Goal: Task Accomplishment & Management: Manage account settings

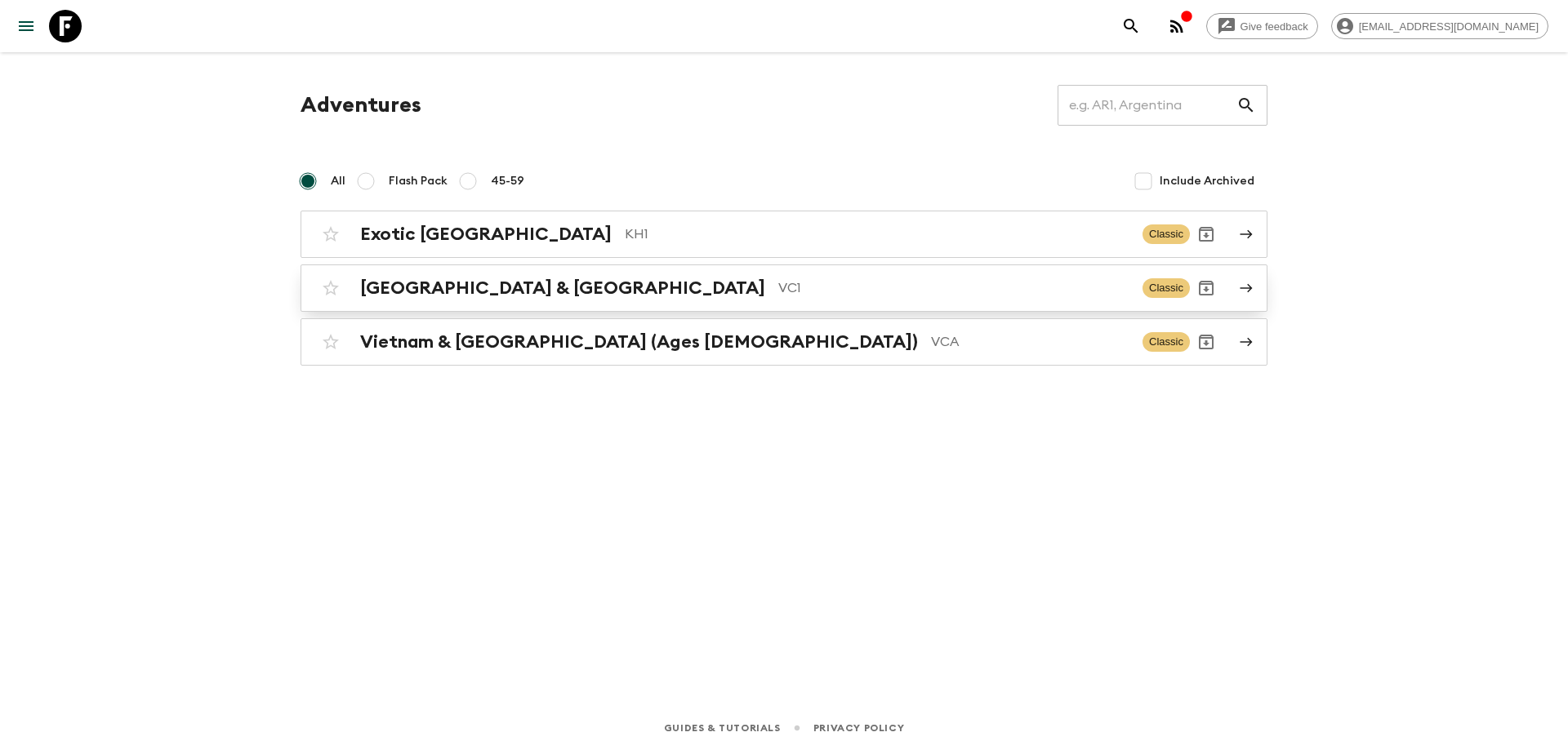
click at [778, 282] on p "VC1" at bounding box center [953, 288] width 351 height 20
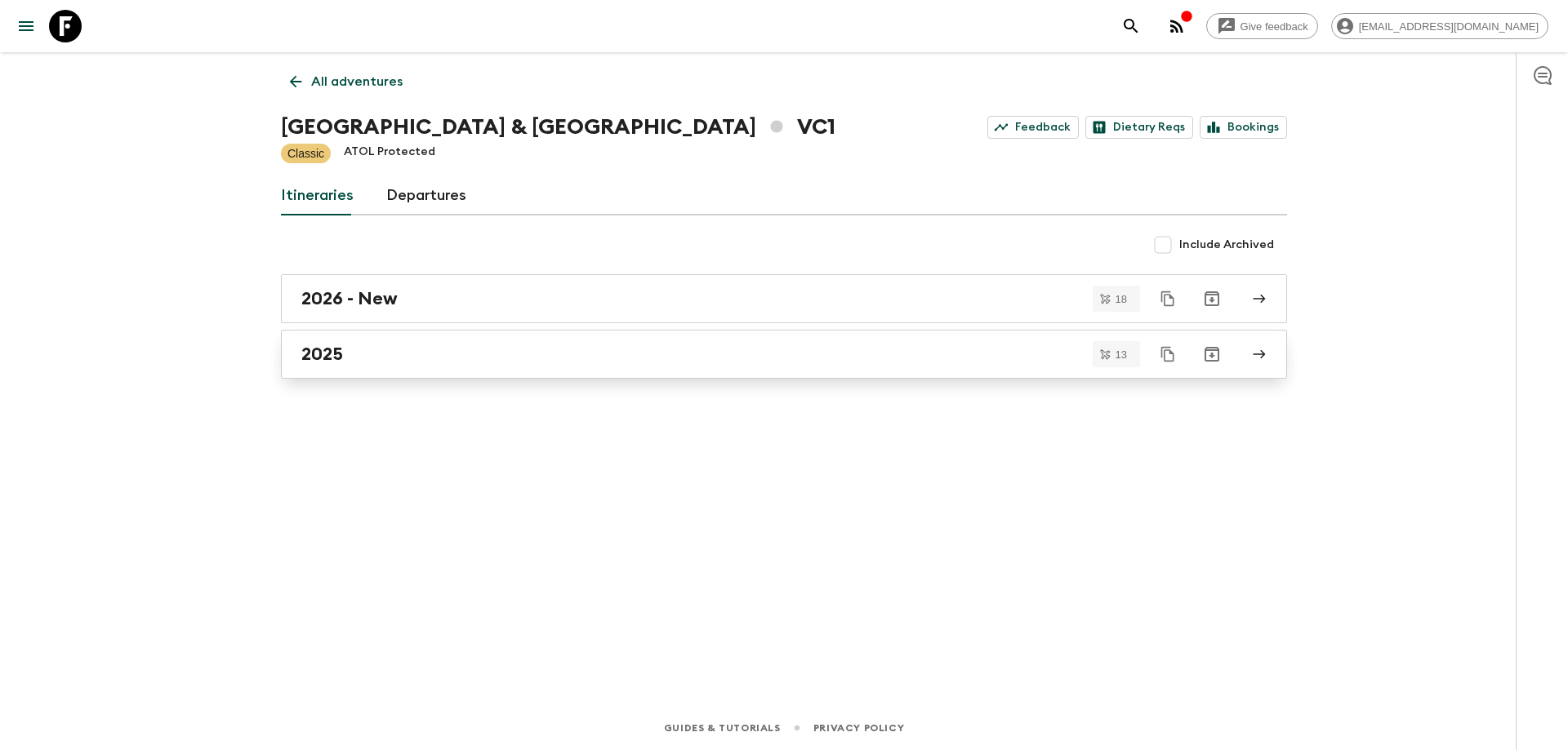
click at [480, 351] on div "2025" at bounding box center [768, 354] width 934 height 22
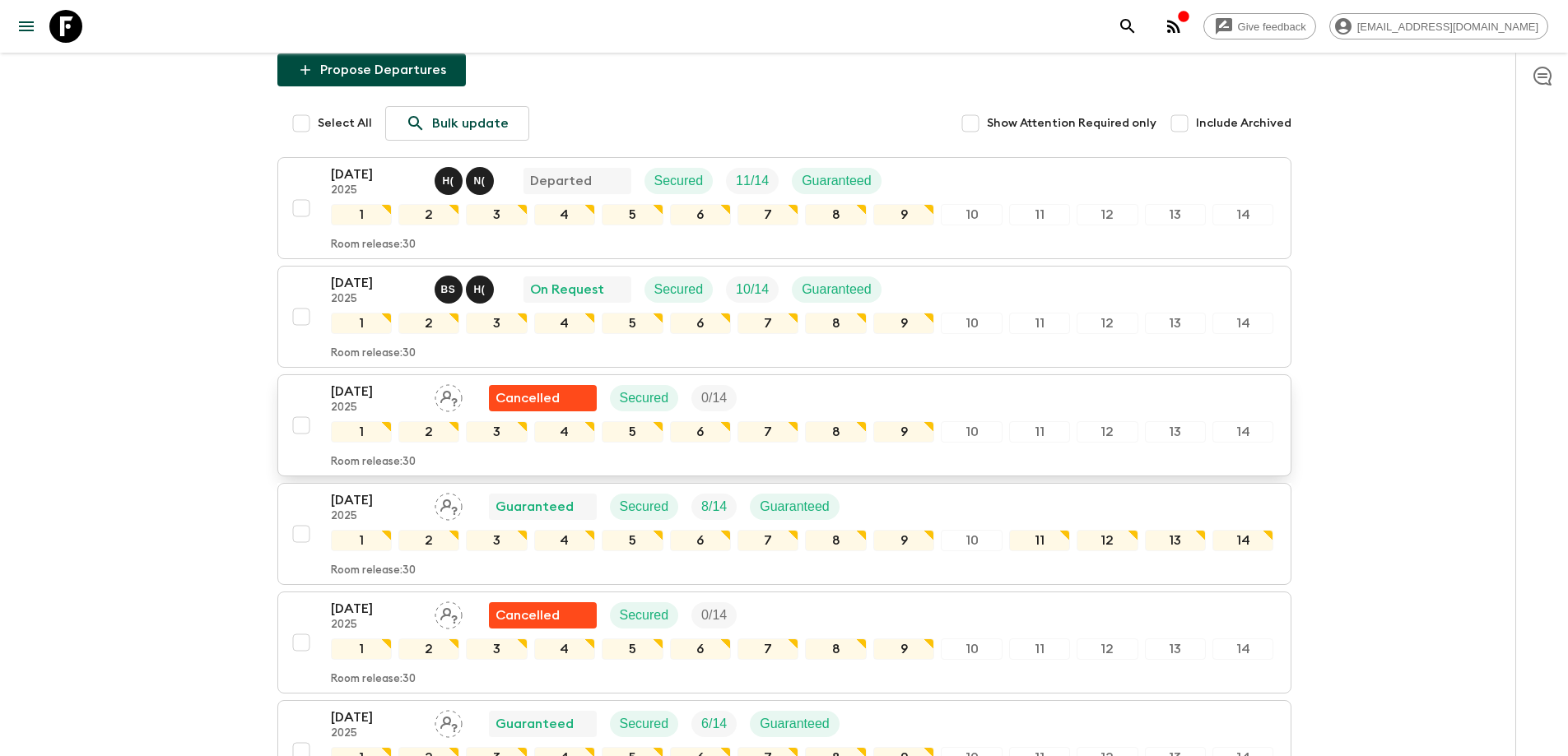
scroll to position [164, 0]
click at [381, 190] on p "2025" at bounding box center [376, 190] width 91 height 13
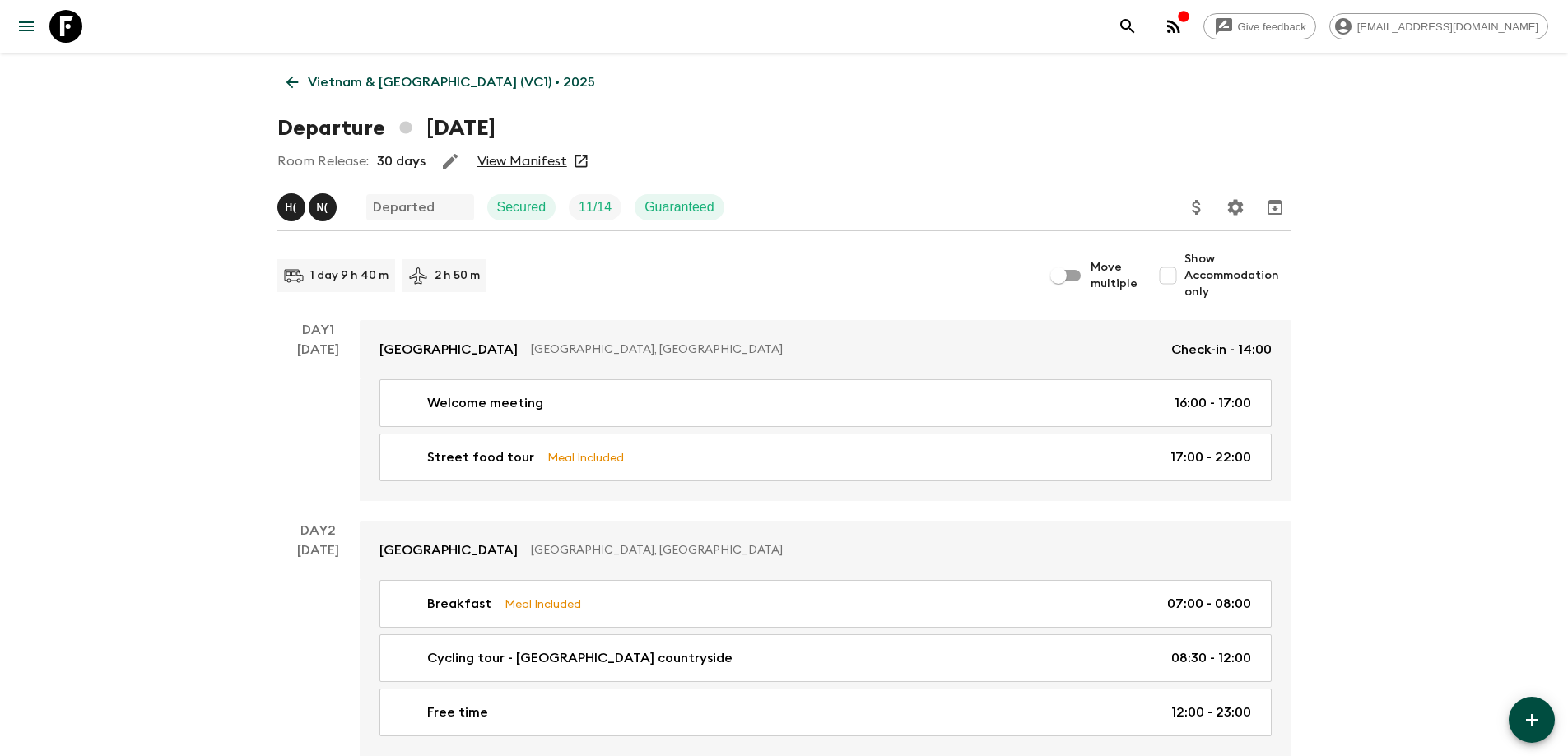
click at [529, 162] on link "View Manifest" at bounding box center [522, 161] width 90 height 16
